Goal: Transaction & Acquisition: Book appointment/travel/reservation

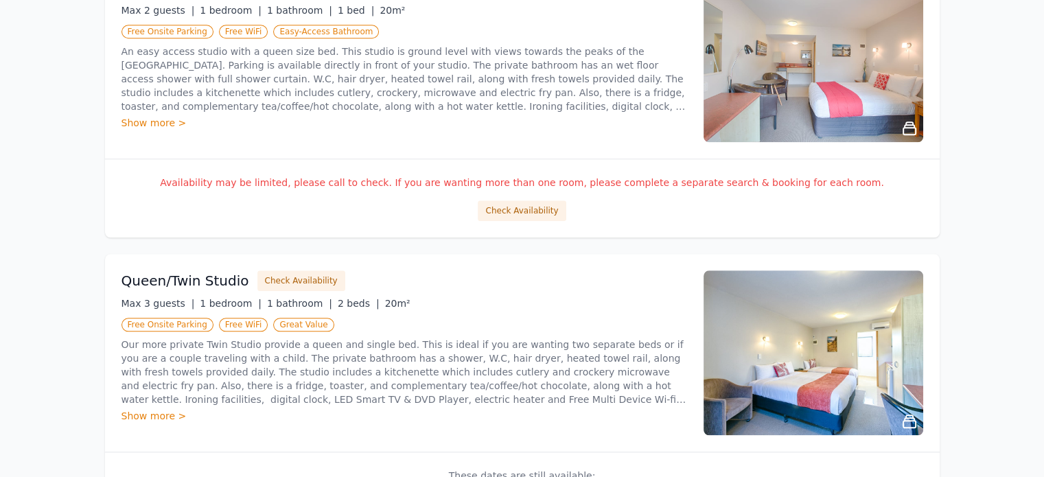
scroll to position [961, 0]
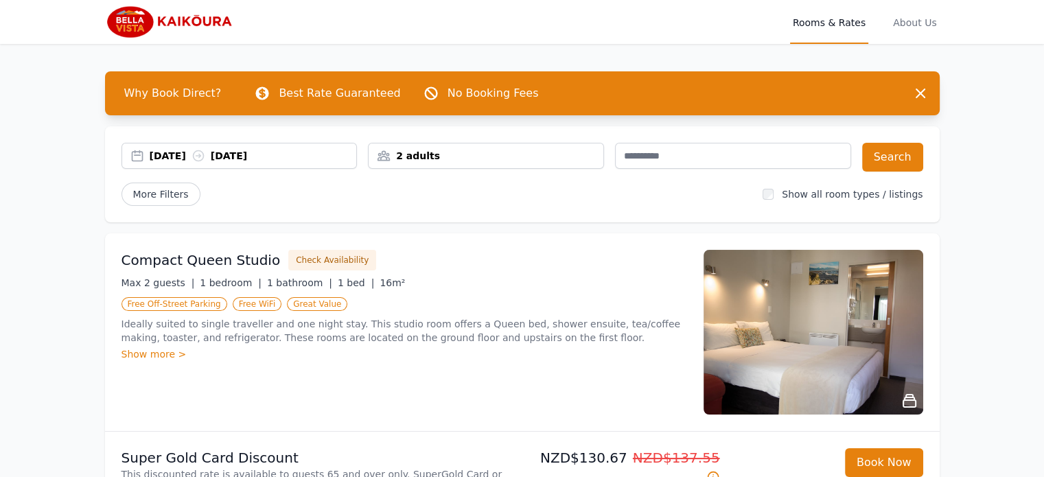
click at [170, 163] on div "[DATE] [DATE]" at bounding box center [239, 156] width 236 height 26
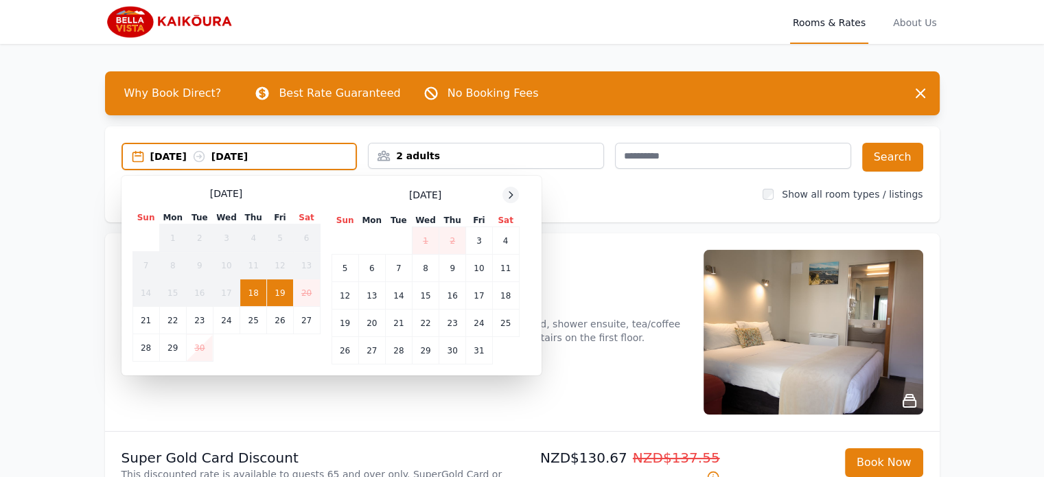
click at [514, 197] on icon at bounding box center [510, 194] width 11 height 11
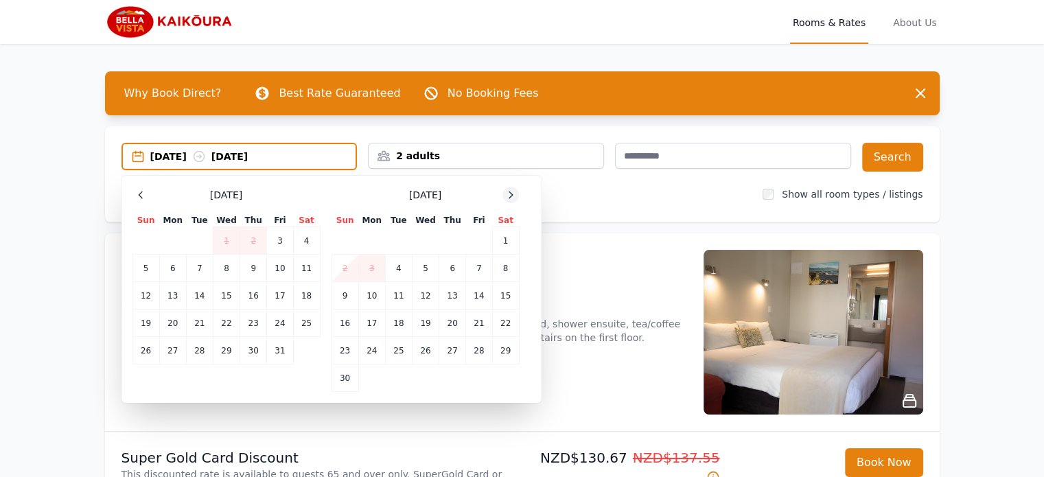
click at [513, 197] on icon at bounding box center [510, 194] width 11 height 11
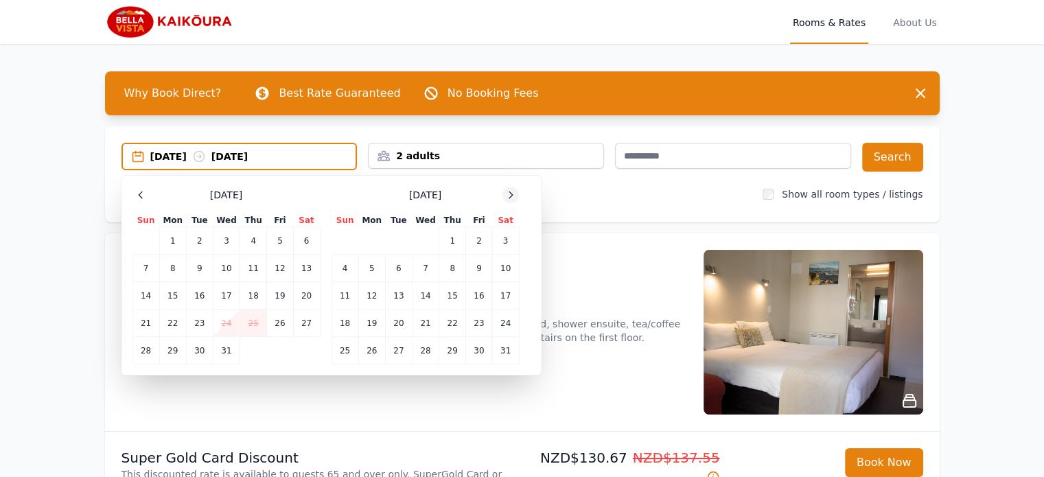
click at [513, 197] on icon at bounding box center [510, 194] width 11 height 11
click at [425, 319] on td "25" at bounding box center [425, 323] width 27 height 27
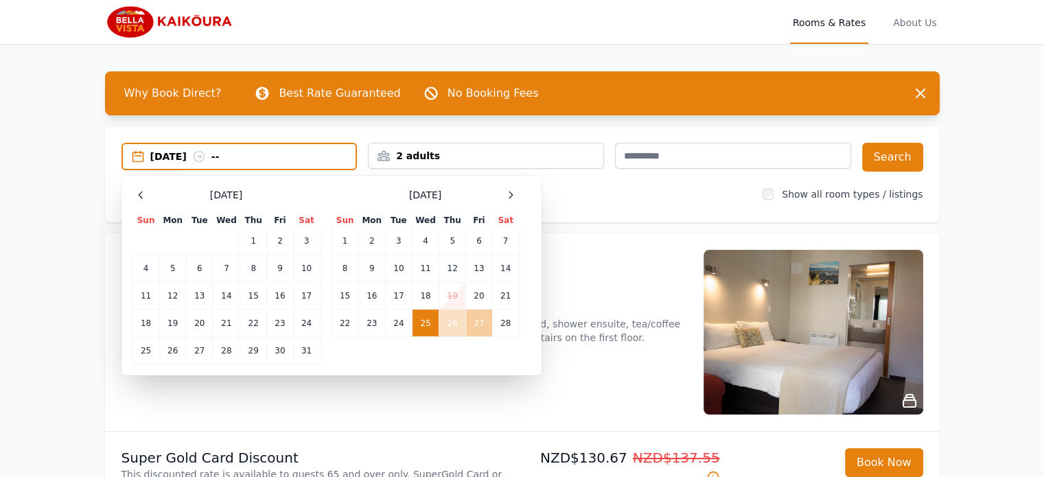
click at [471, 320] on td "27" at bounding box center [479, 323] width 26 height 27
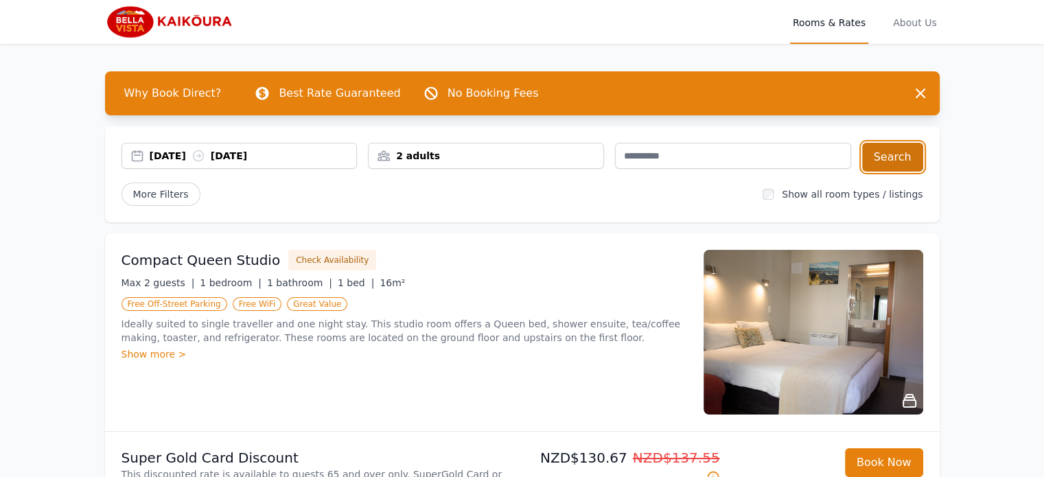
click at [885, 150] on button "Search" at bounding box center [892, 157] width 61 height 29
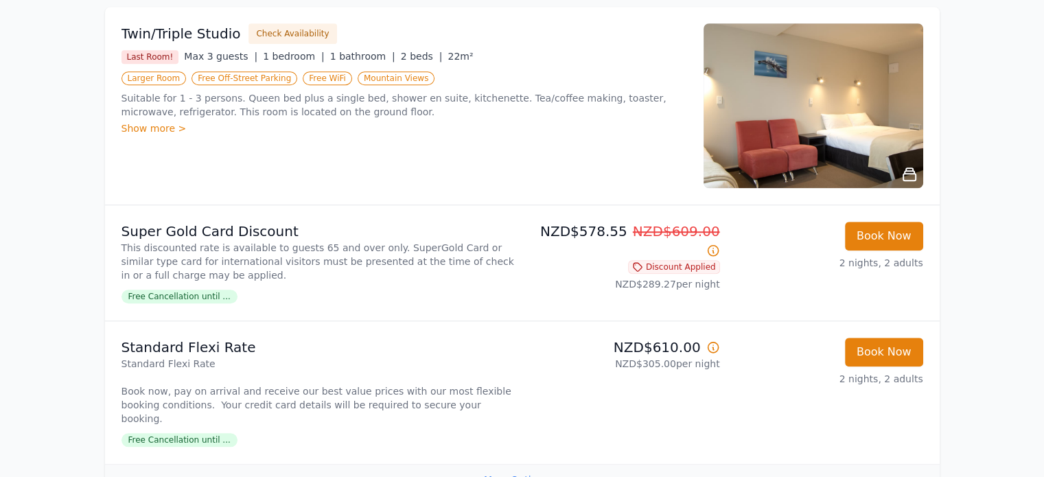
scroll to position [1167, 0]
